Goal: Task Accomplishment & Management: Manage account settings

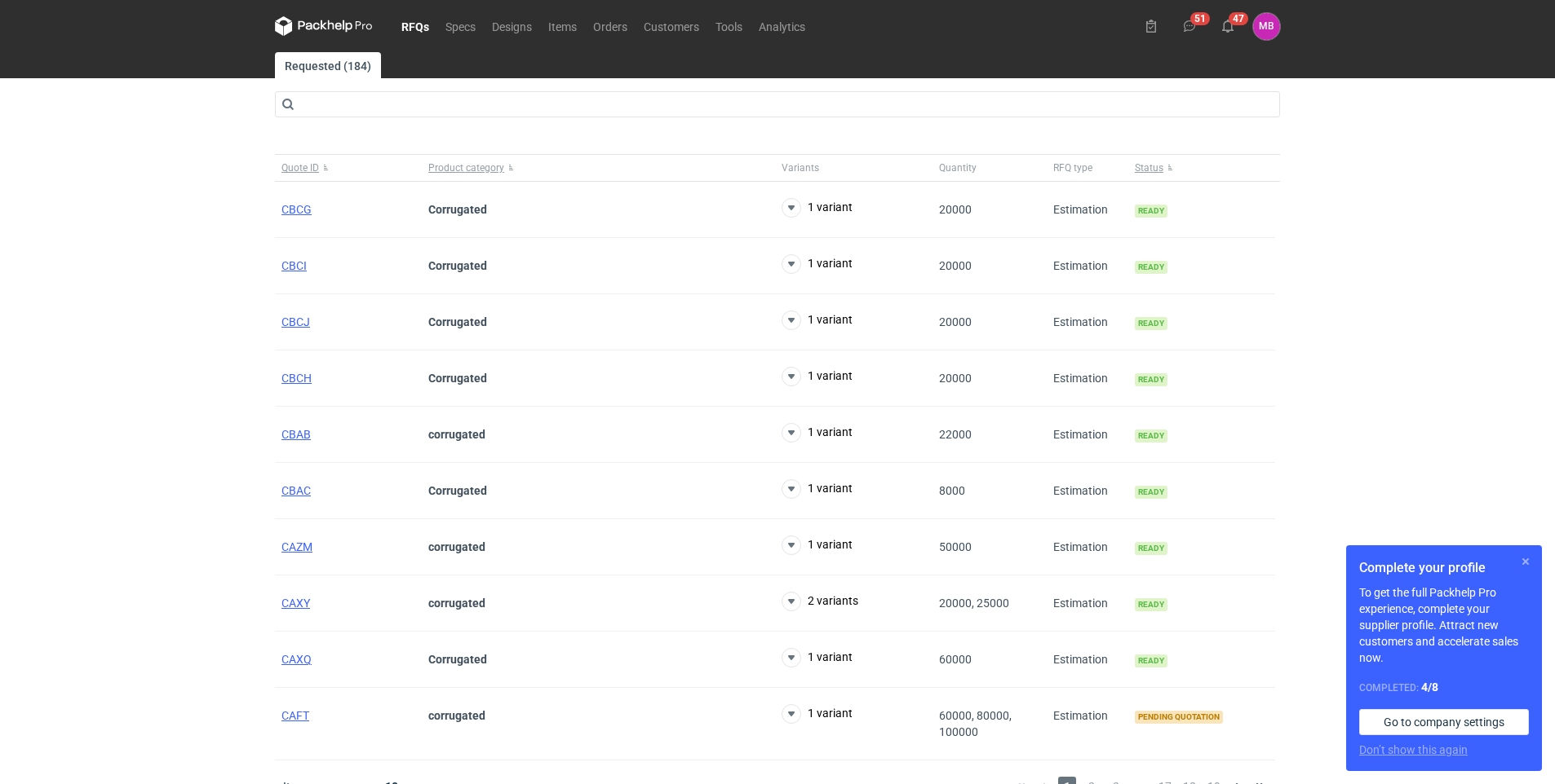
click at [1520, 567] on button "button" at bounding box center [1526, 562] width 20 height 20
